Goal: Find specific page/section

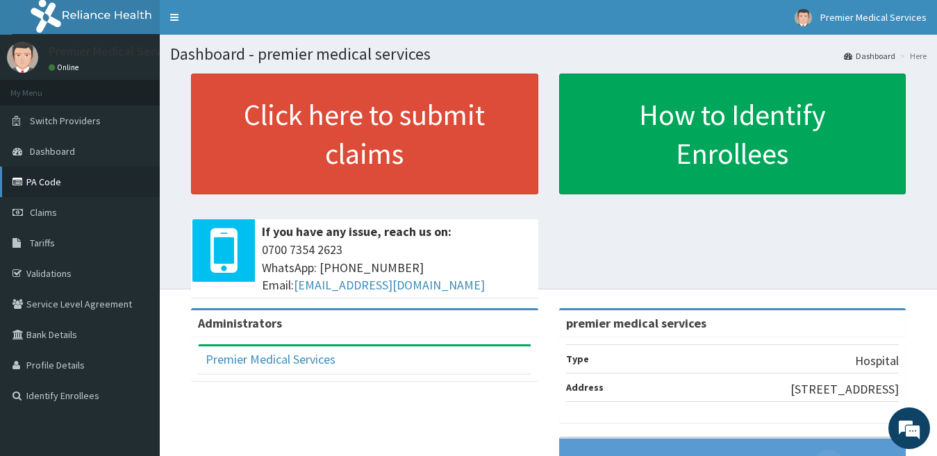
click at [37, 178] on link "PA Code" at bounding box center [80, 182] width 160 height 31
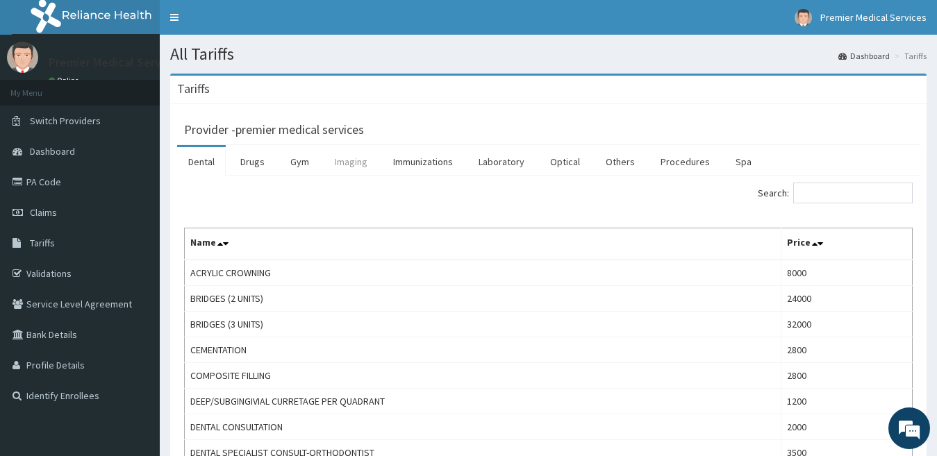
click at [347, 160] on link "Imaging" at bounding box center [351, 161] width 55 height 29
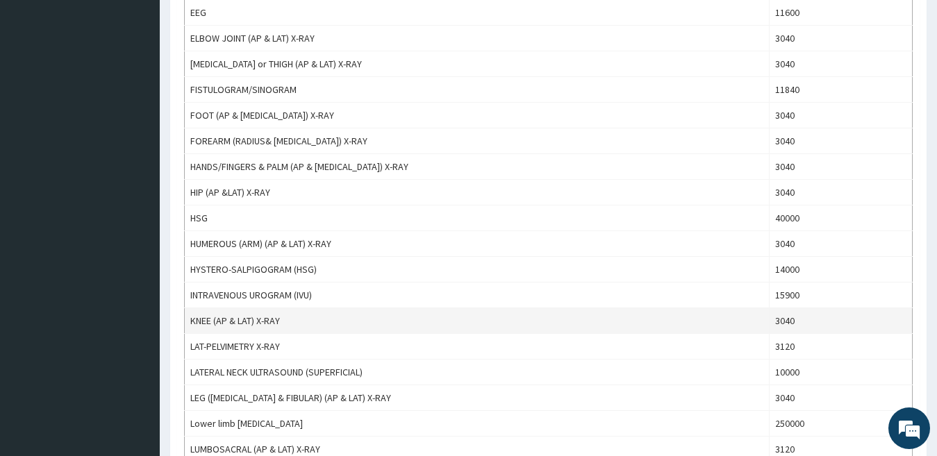
scroll to position [1245, 0]
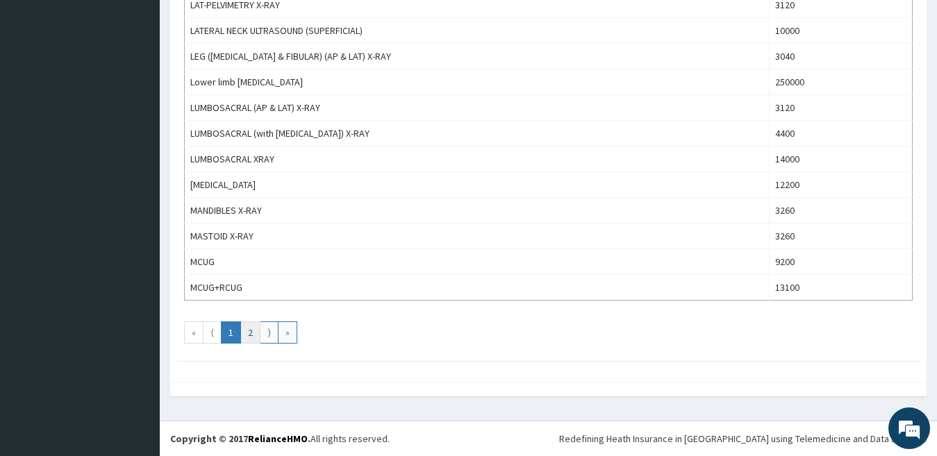
click at [251, 329] on link "2" at bounding box center [250, 333] width 20 height 22
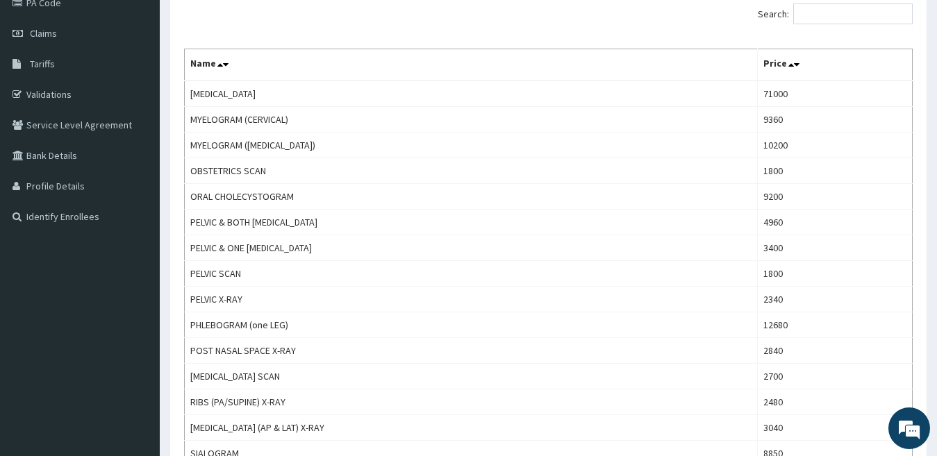
scroll to position [139, 0]
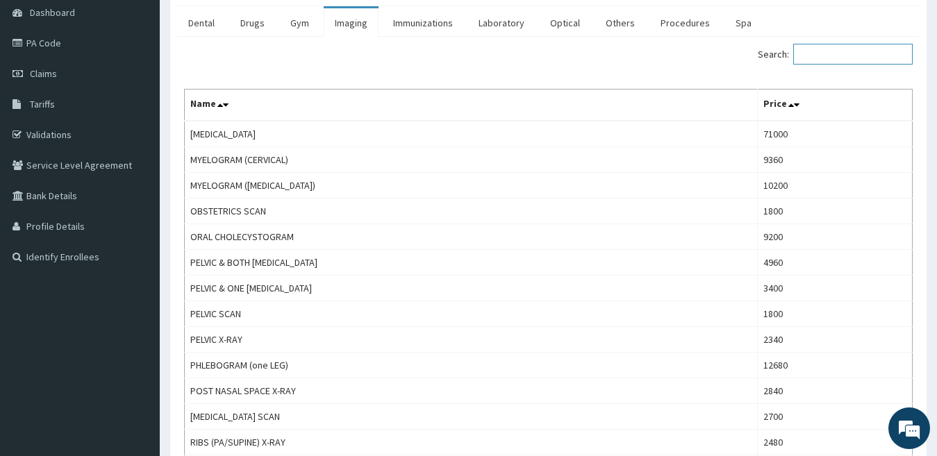
click at [852, 54] on input "Search:" at bounding box center [852, 54] width 119 height 21
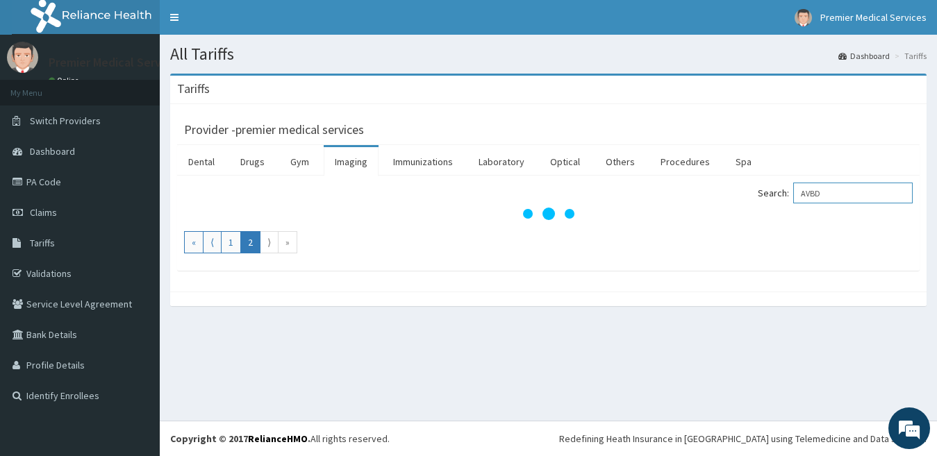
scroll to position [0, 0]
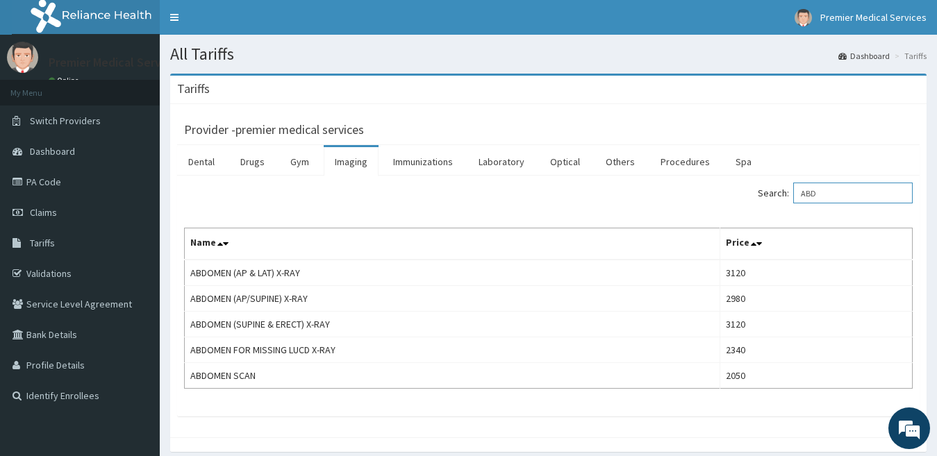
type input "ABD"
click at [251, 160] on link "Drugs" at bounding box center [252, 161] width 47 height 29
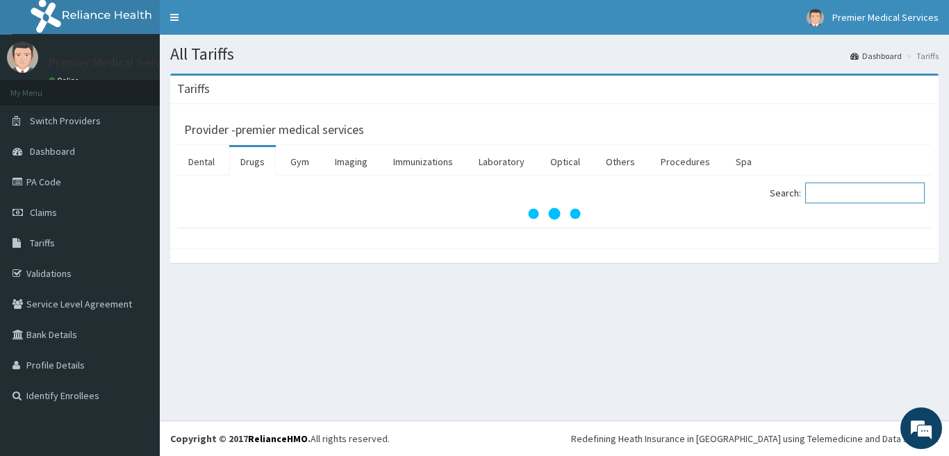
click at [833, 197] on input "Search:" at bounding box center [864, 193] width 119 height 21
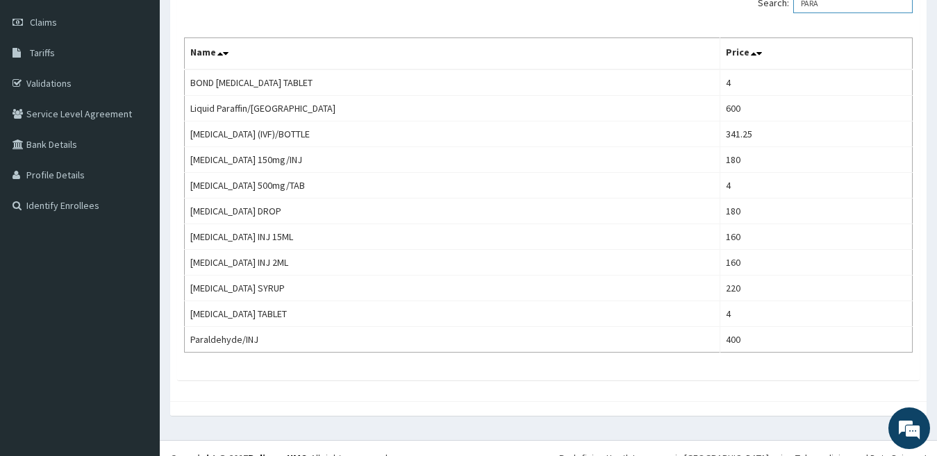
scroll to position [210, 0]
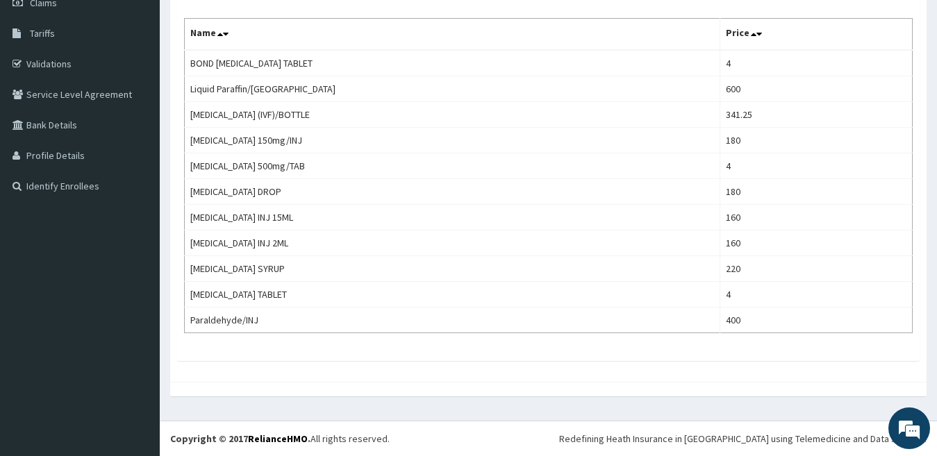
type input "PARA"
